Goal: Information Seeking & Learning: Learn about a topic

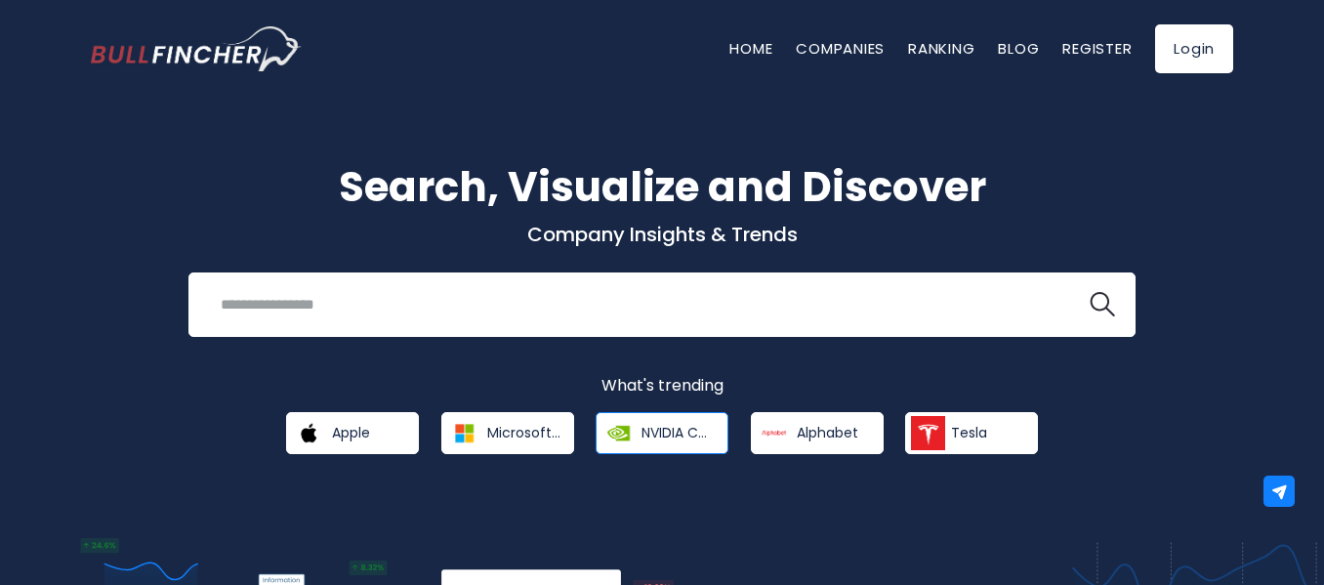
click at [642, 437] on span "NVIDIA Corporation" at bounding box center [678, 433] width 73 height 18
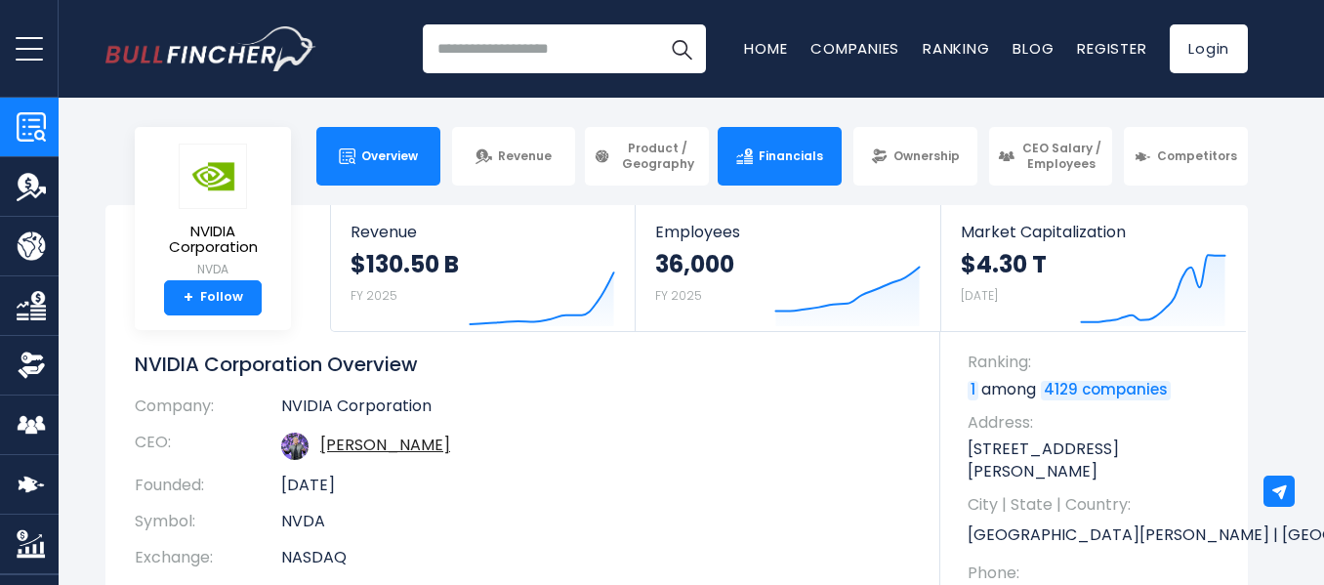
click at [784, 174] on link "Financials" at bounding box center [780, 156] width 124 height 59
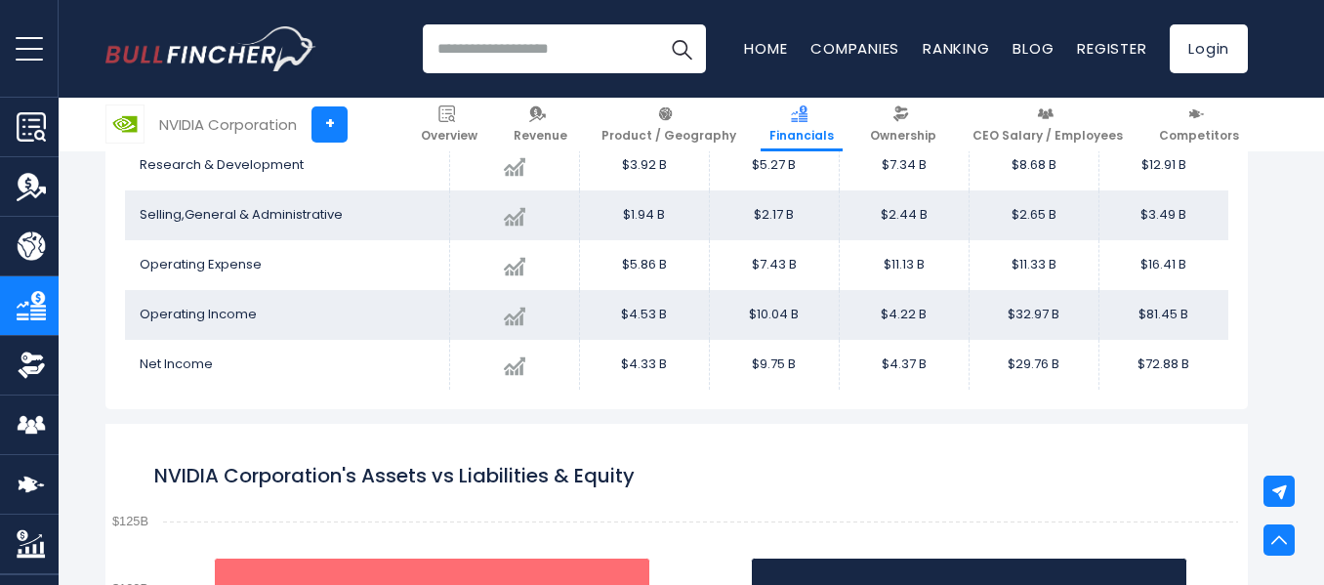
scroll to position [1370, 0]
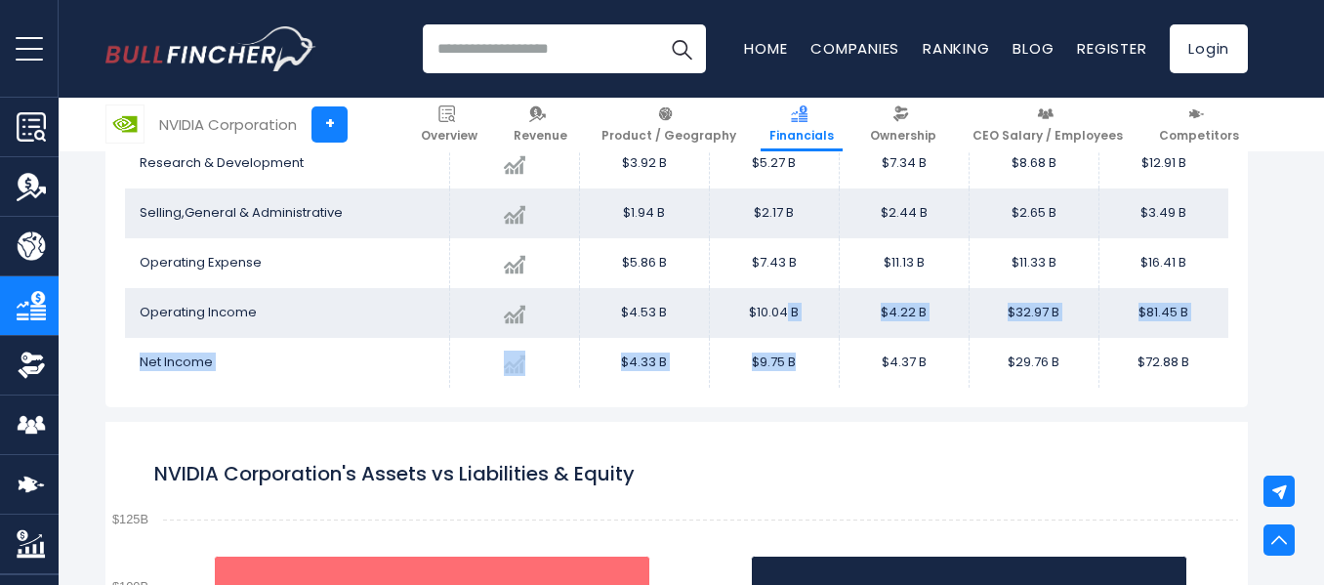
drag, startPoint x: 787, startPoint y: 312, endPoint x: 828, endPoint y: 378, distance: 77.2
click at [828, 378] on tbody "Revenue Created with Highcharts 12.1.2 $130.50 B + 114.20% 2025 $16.68B ​ $16.6…" at bounding box center [676, 188] width 1103 height 398
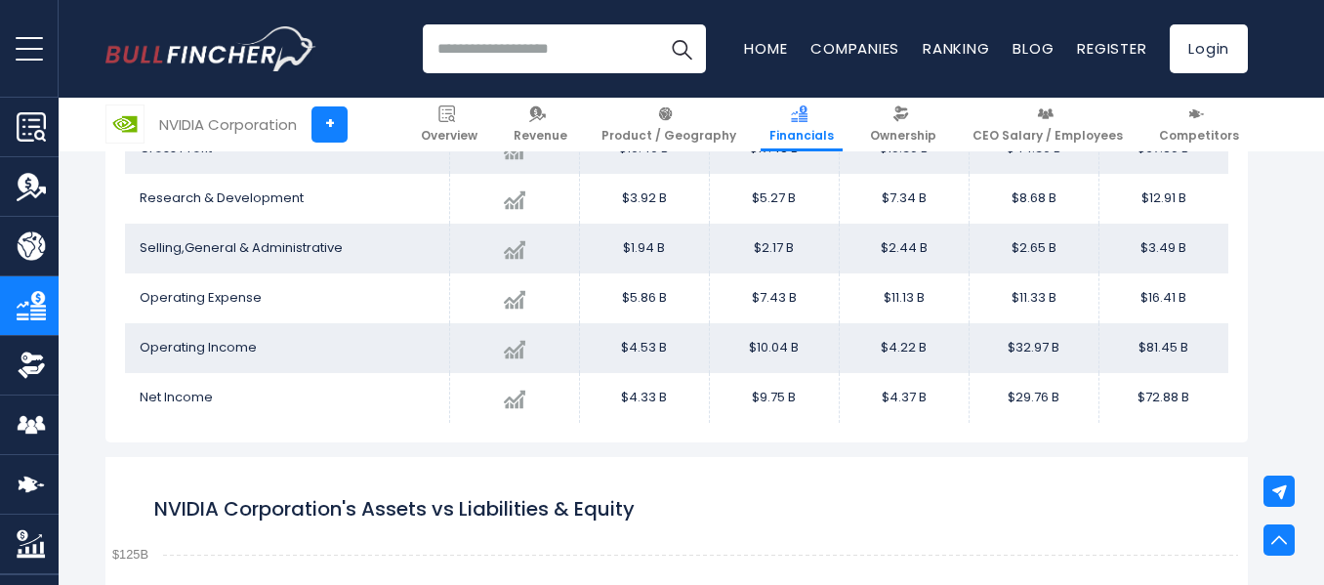
scroll to position [1331, 0]
